Goal: Task Accomplishment & Management: Use online tool/utility

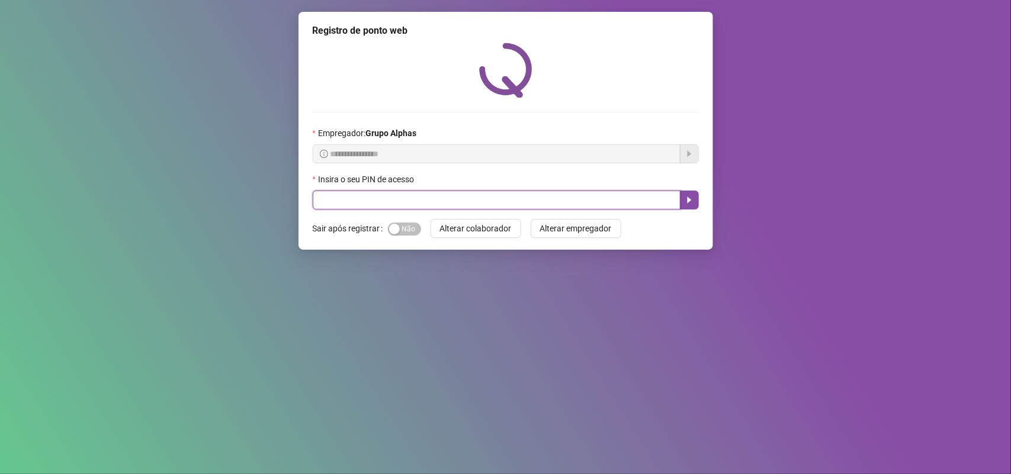
drag, startPoint x: 358, startPoint y: 197, endPoint x: 365, endPoint y: 163, distance: 34.5
click at [358, 197] on input "text" at bounding box center [497, 200] width 368 height 19
type input "*****"
click at [687, 196] on button "button" at bounding box center [689, 200] width 19 height 19
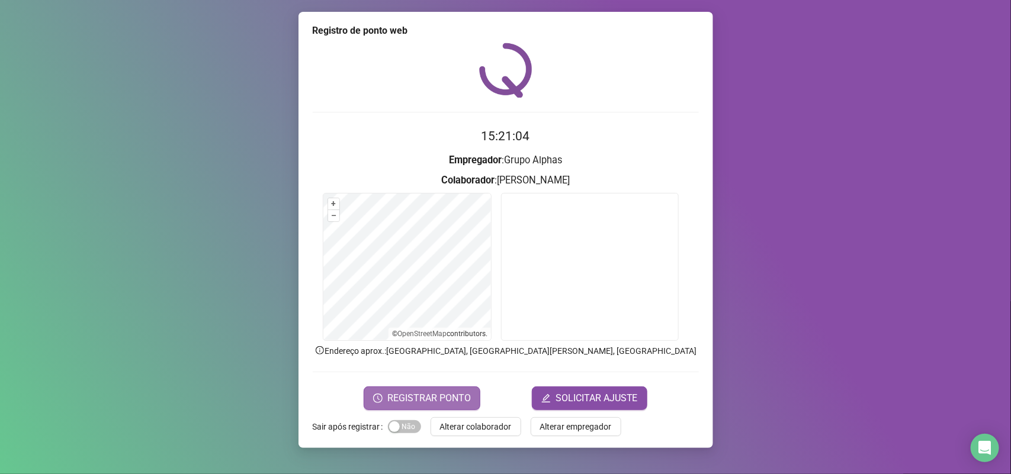
click at [428, 390] on button "REGISTRAR PONTO" at bounding box center [422, 399] width 117 height 24
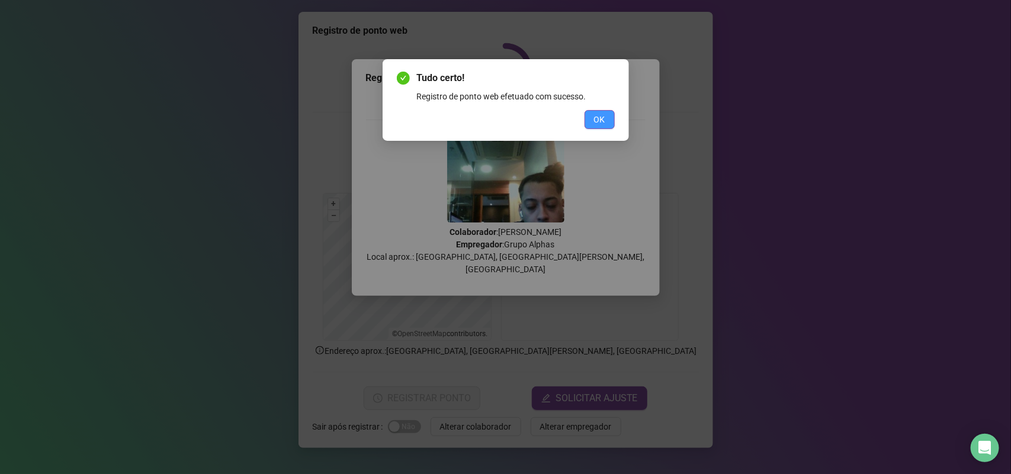
click at [602, 117] on span "OK" at bounding box center [599, 119] width 11 height 13
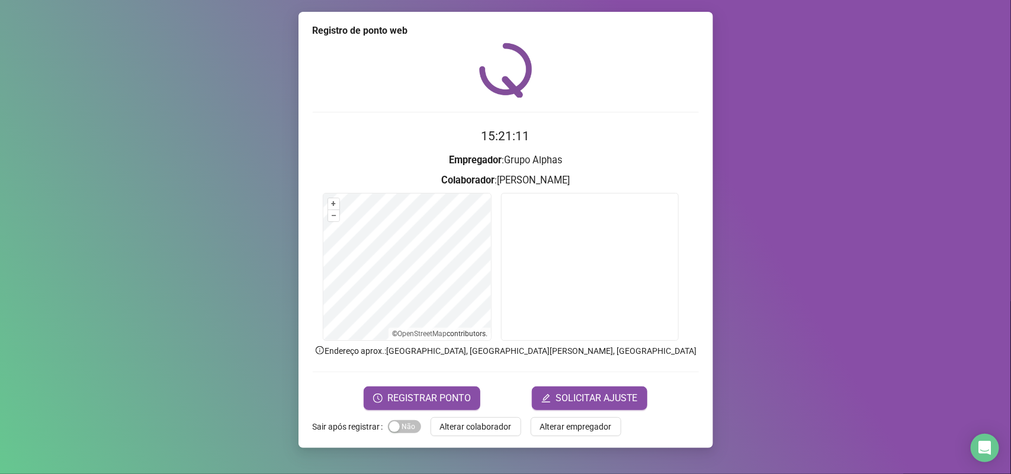
drag, startPoint x: 650, startPoint y: 419, endPoint x: 641, endPoint y: 418, distance: 9.0
click at [650, 419] on form "Sair após registrar Sim Não Alterar colaborador Alterar empregador" at bounding box center [506, 426] width 386 height 19
click at [450, 421] on span "Alterar colaborador" at bounding box center [476, 426] width 72 height 13
